Goal: Task Accomplishment & Management: Complete application form

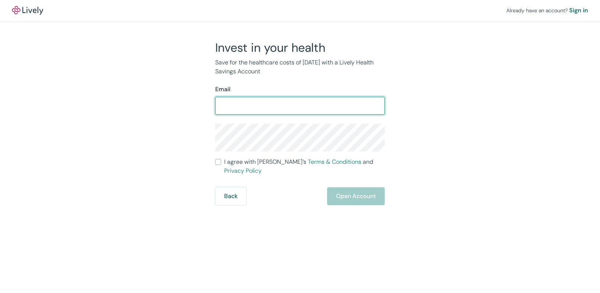
click at [265, 103] on input "Email" at bounding box center [300, 105] width 170 height 15
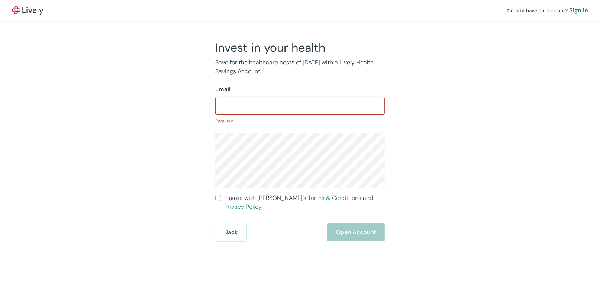
type input "[PERSON_NAME][EMAIL_ADDRESS][DOMAIN_NAME]"
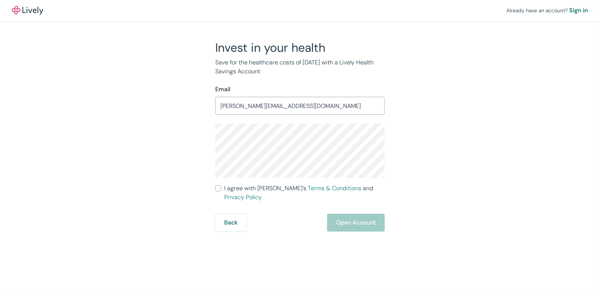
drag, startPoint x: 297, startPoint y: 221, endPoint x: 286, endPoint y: 207, distance: 18.0
click at [297, 221] on div "Back Open Account" at bounding box center [300, 223] width 170 height 18
click at [226, 188] on span "I agree with Lively’s Terms & Conditions and Privacy Policy" at bounding box center [304, 193] width 161 height 18
click at [221, 188] on input "I agree with Lively’s Terms & Conditions and Privacy Policy" at bounding box center [218, 188] width 6 height 6
checkbox input "true"
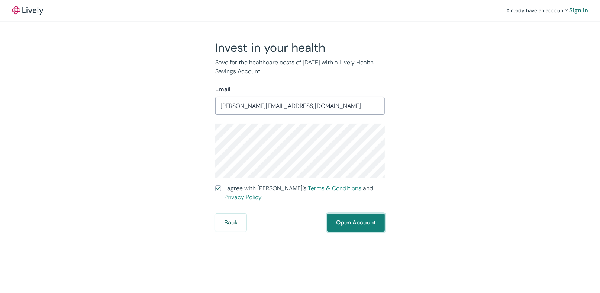
click at [341, 216] on button "Open Account" at bounding box center [356, 223] width 58 height 18
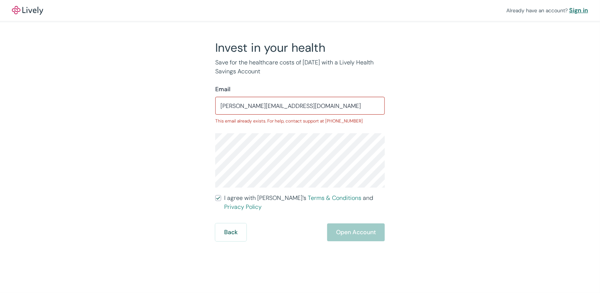
click at [585, 6] on div "Sign in" at bounding box center [578, 10] width 19 height 9
